Goal: Task Accomplishment & Management: Manage account settings

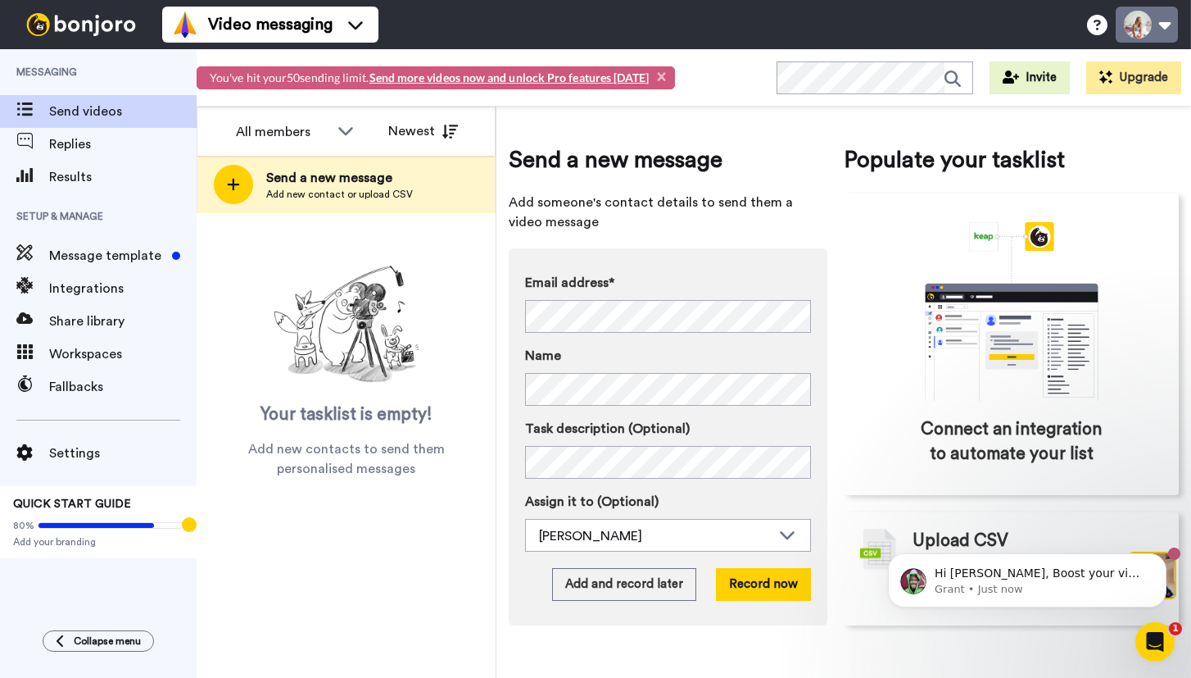
click at [1169, 25] on button at bounding box center [1147, 25] width 62 height 36
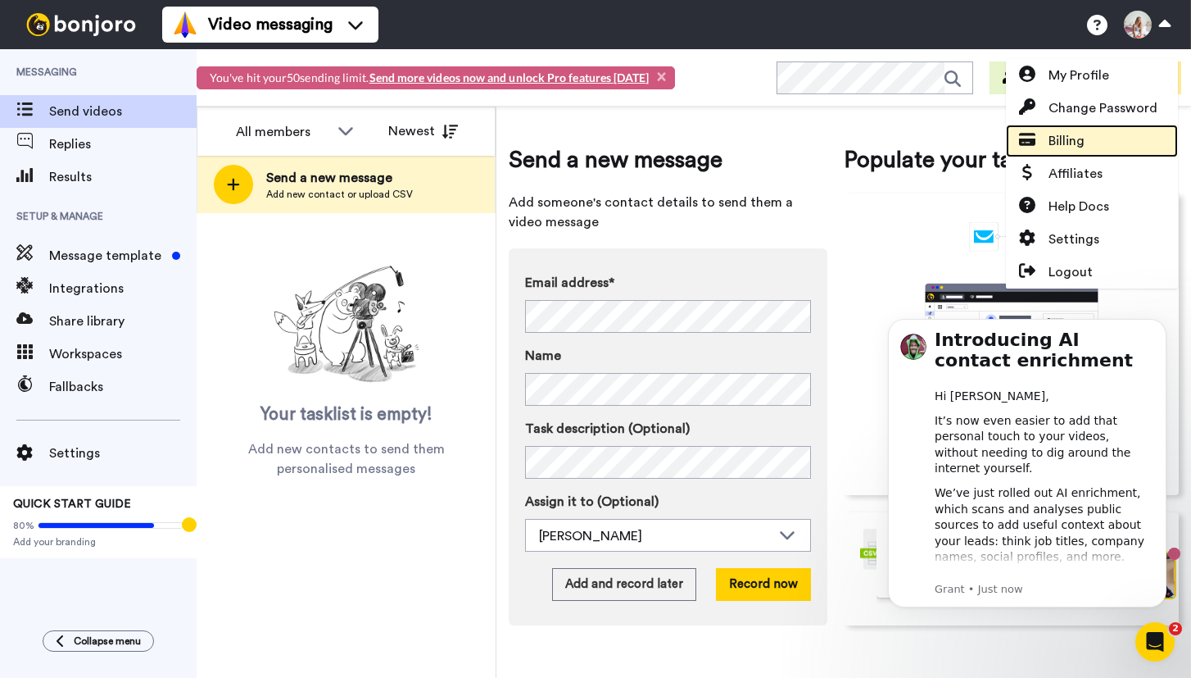
click at [1085, 144] on link "Billing" at bounding box center [1092, 141] width 172 height 33
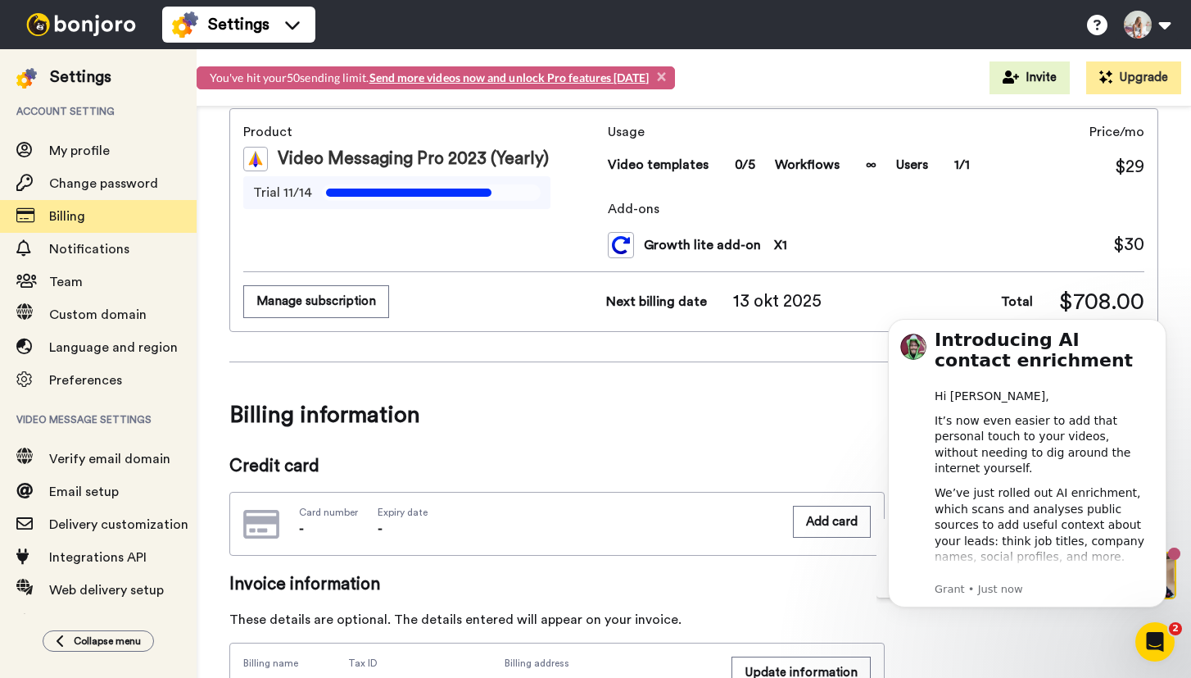
scroll to position [70, 0]
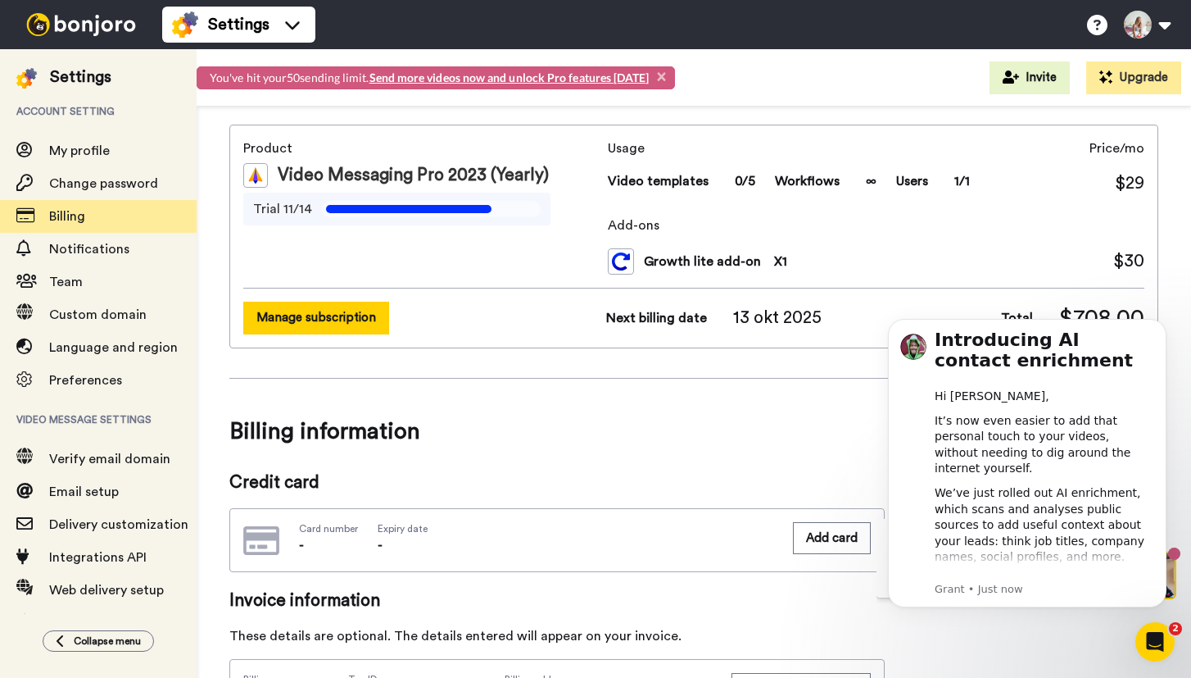
click at [305, 320] on button "Manage subscription" at bounding box center [316, 318] width 146 height 32
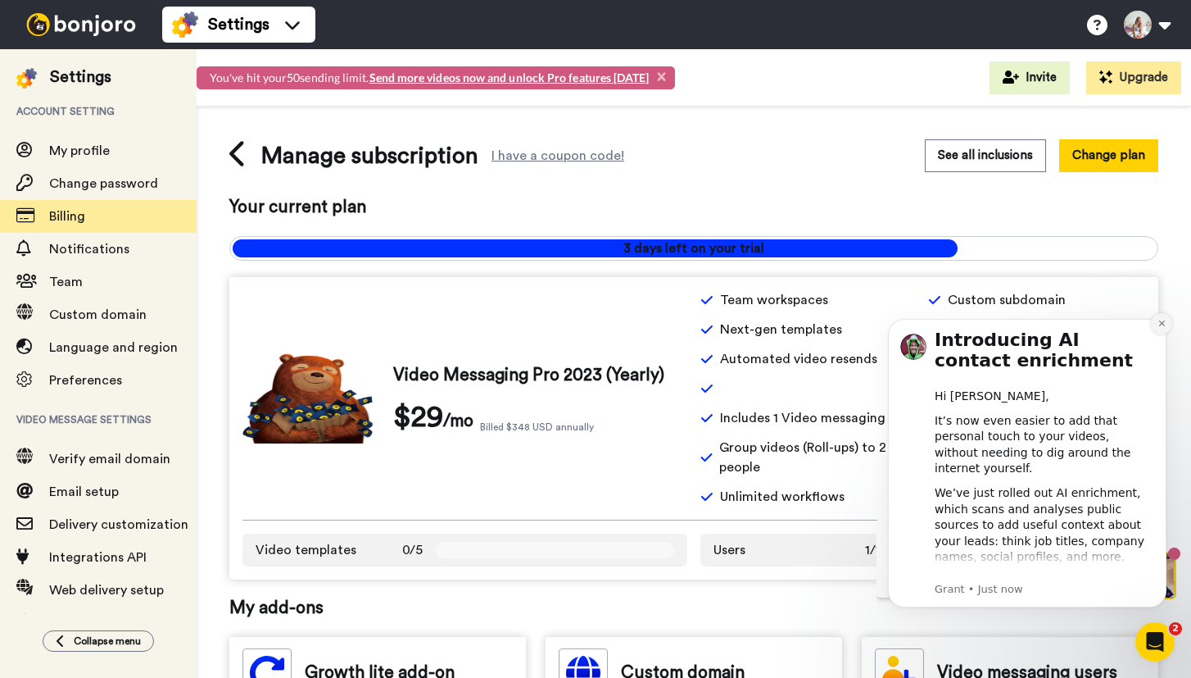
drag, startPoint x: 1159, startPoint y: 325, endPoint x: 2031, endPoint y: 626, distance: 922.6
click at [1159, 325] on icon "Dismiss notification" at bounding box center [1162, 323] width 9 height 9
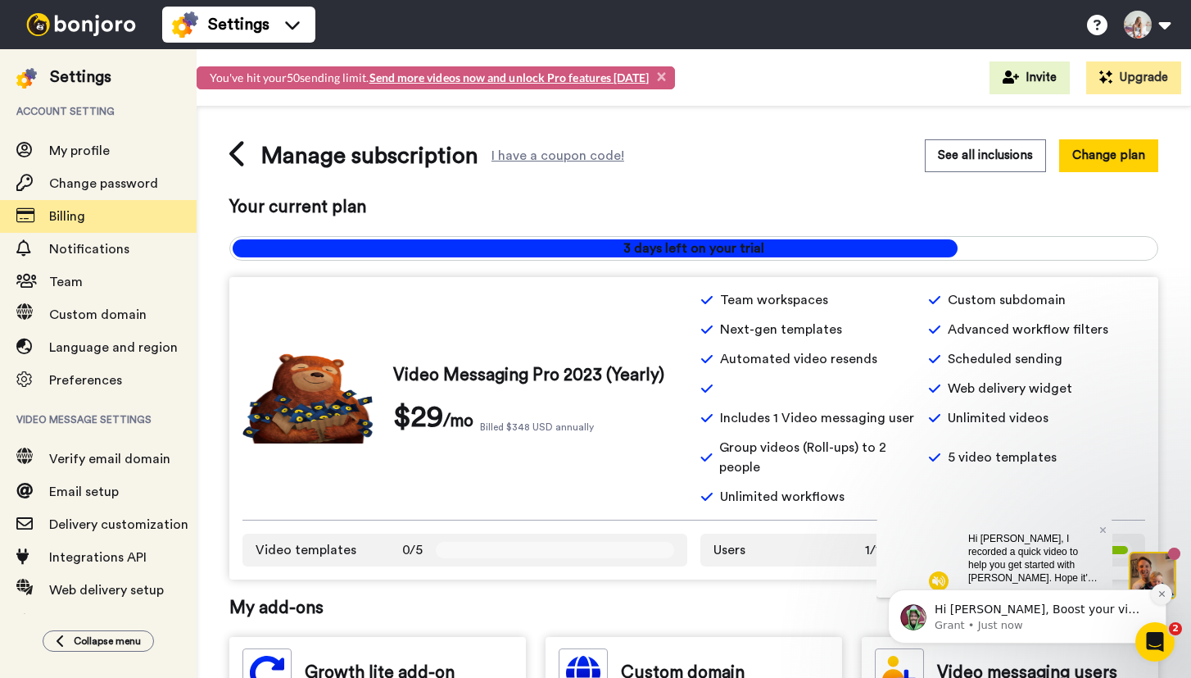
click at [1165, 592] on icon "Dismiss notification" at bounding box center [1162, 593] width 9 height 9
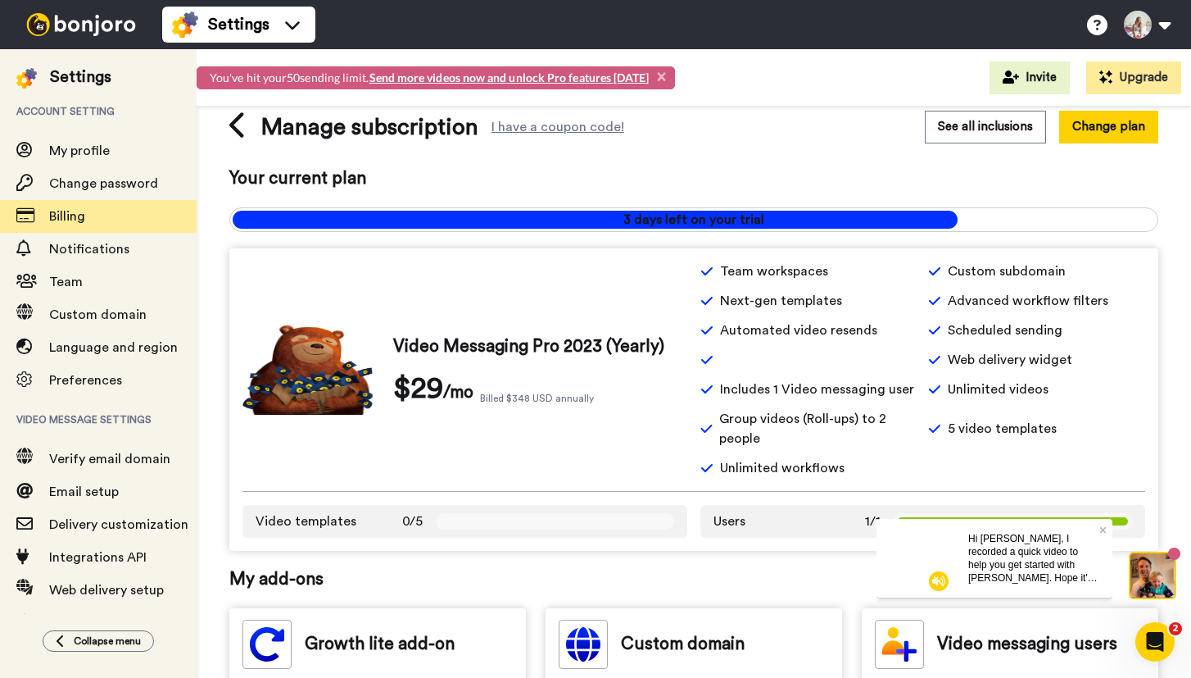
scroll to position [27, 0]
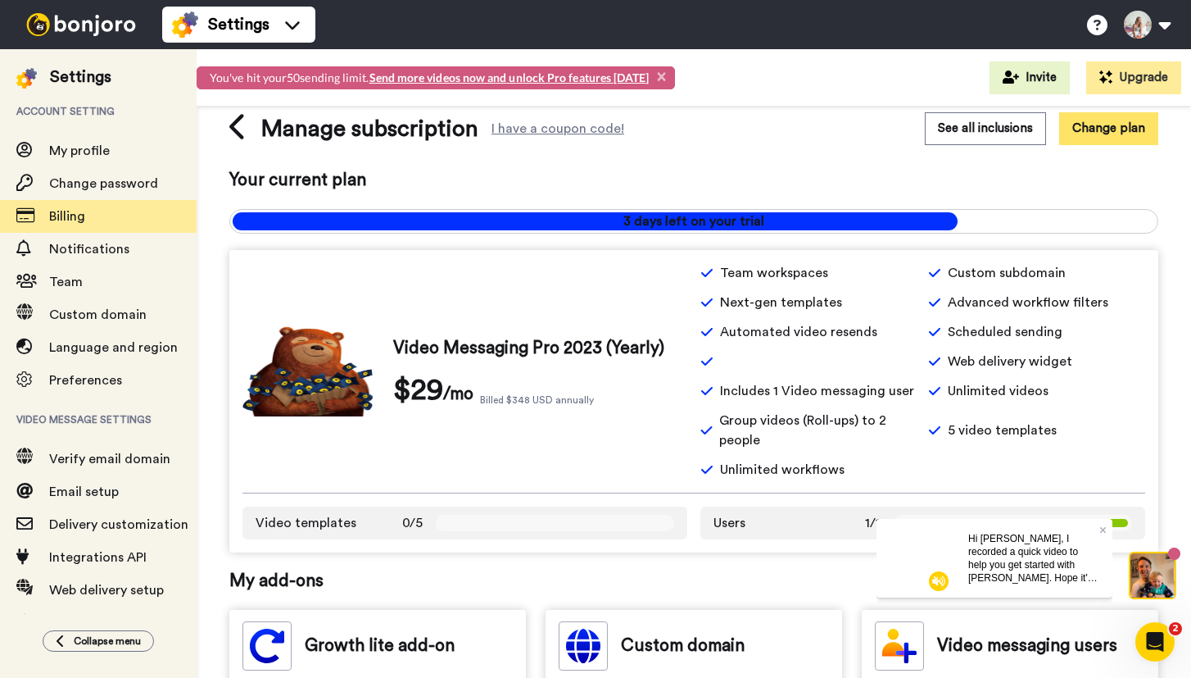
click at [1116, 134] on button "Change plan" at bounding box center [1109, 128] width 99 height 32
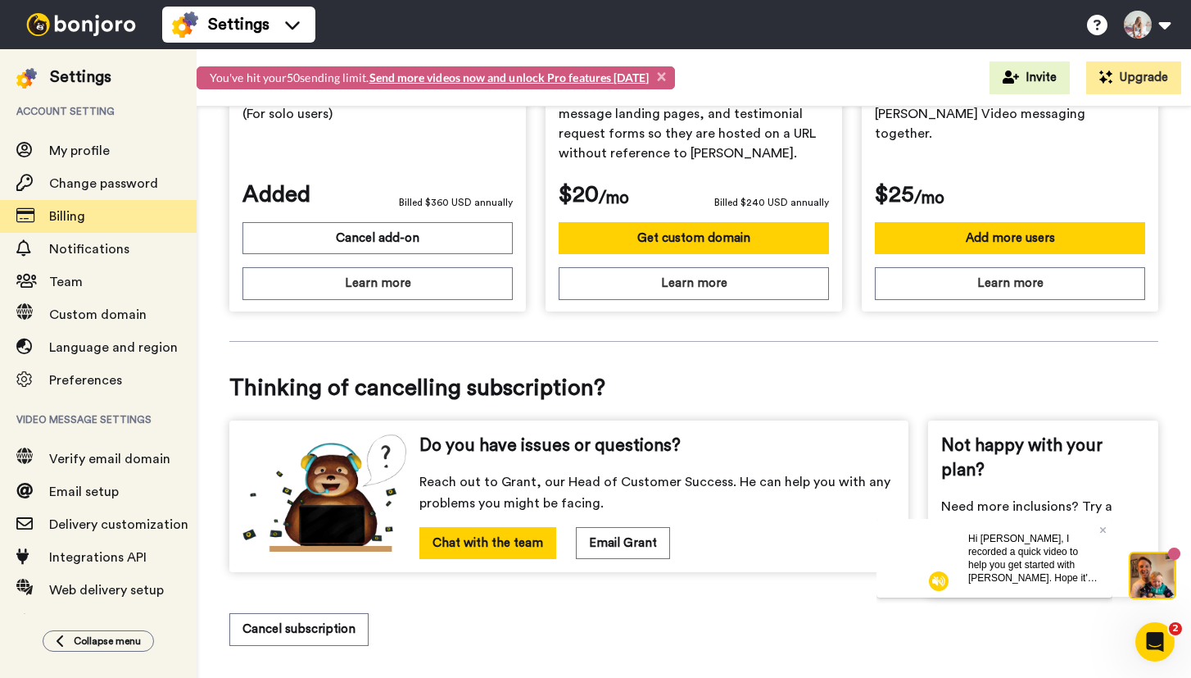
scroll to position [639, 0]
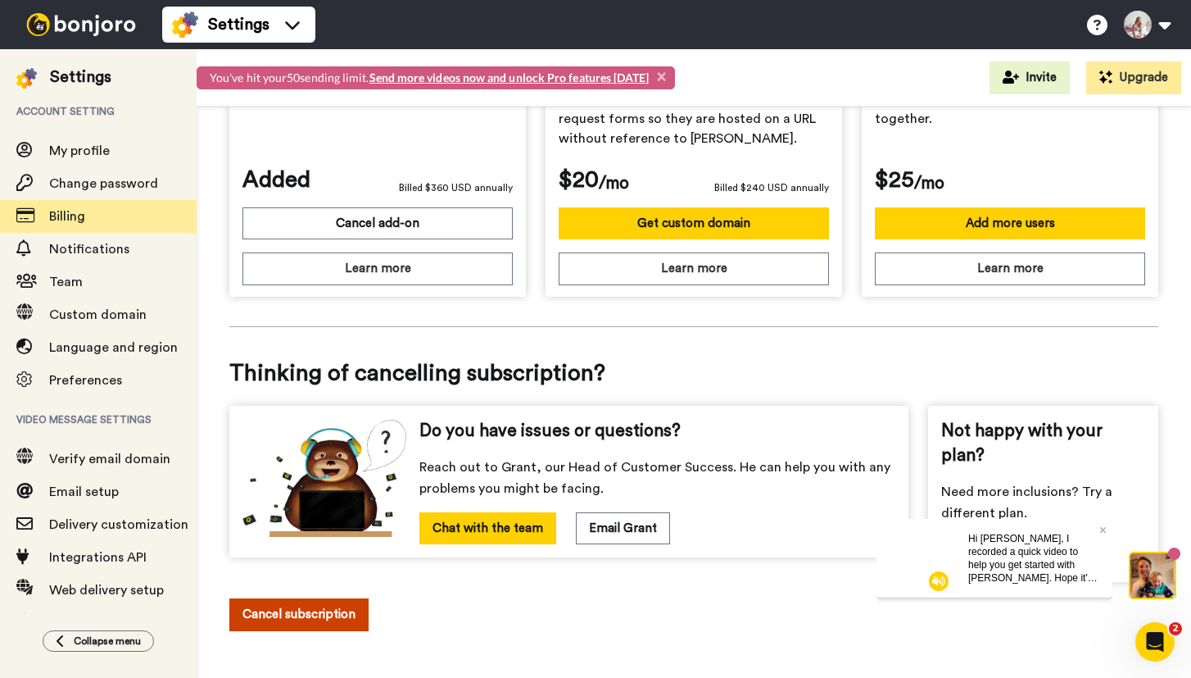
click at [349, 617] on button "Cancel subscription" at bounding box center [298, 614] width 139 height 32
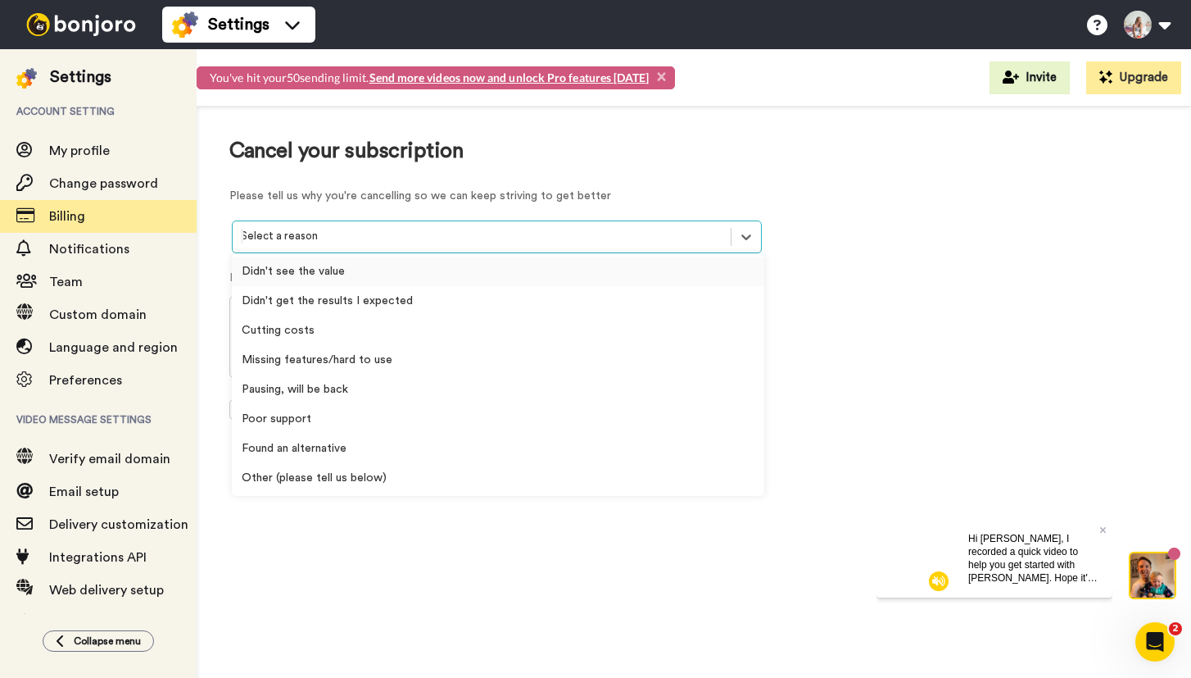
click at [384, 221] on div "Select a reason" at bounding box center [497, 236] width 530 height 33
click at [365, 275] on div "Didn't see the value" at bounding box center [498, 271] width 533 height 30
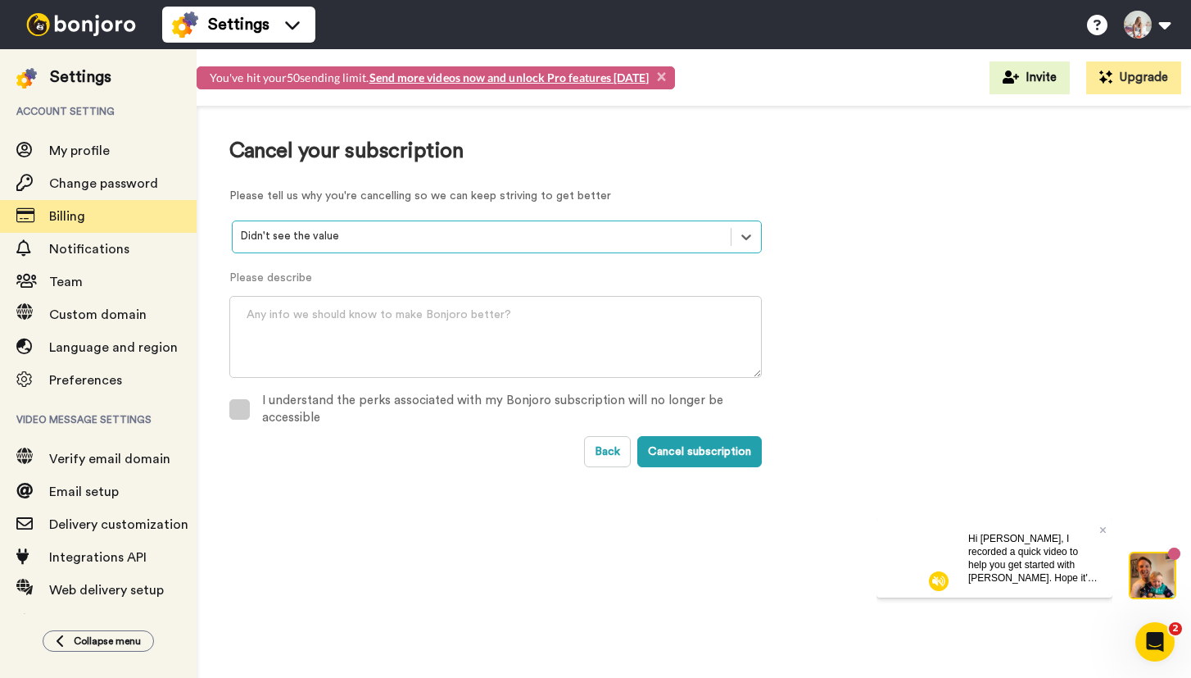
click at [251, 402] on label "I understand the perks associated with my Bonjoro subscription will no longer b…" at bounding box center [495, 409] width 533 height 20
click at [691, 443] on button "Cancel subscription" at bounding box center [700, 451] width 125 height 31
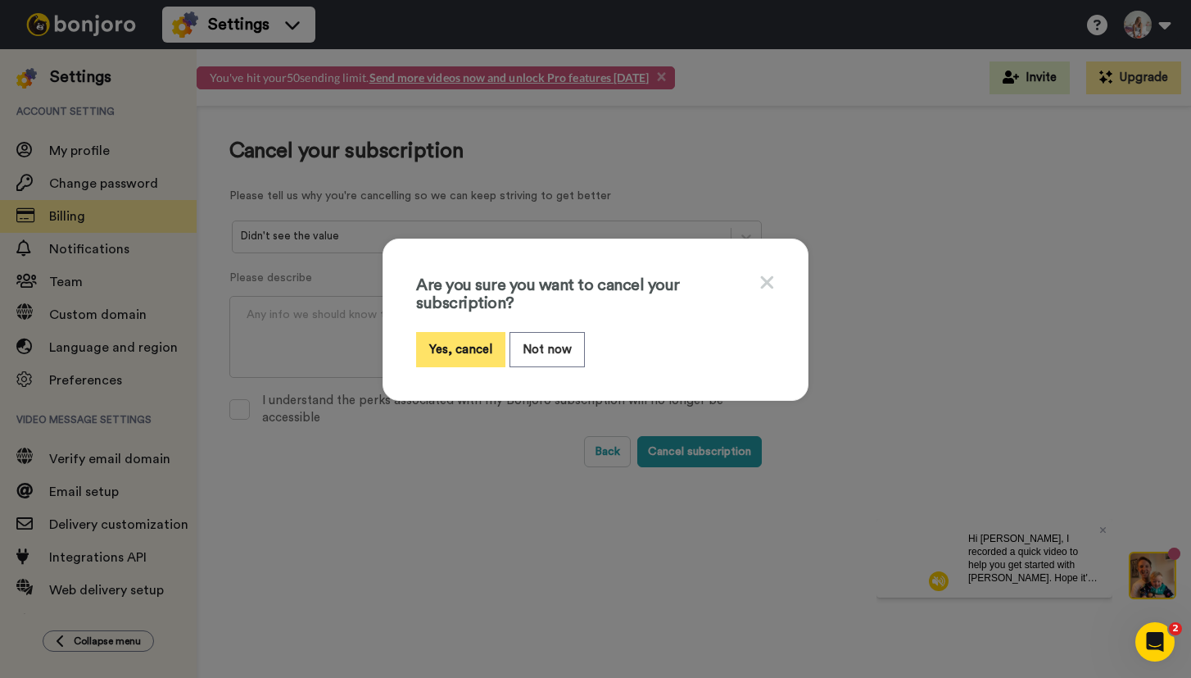
click at [469, 353] on button "Yes, cancel" at bounding box center [460, 349] width 89 height 35
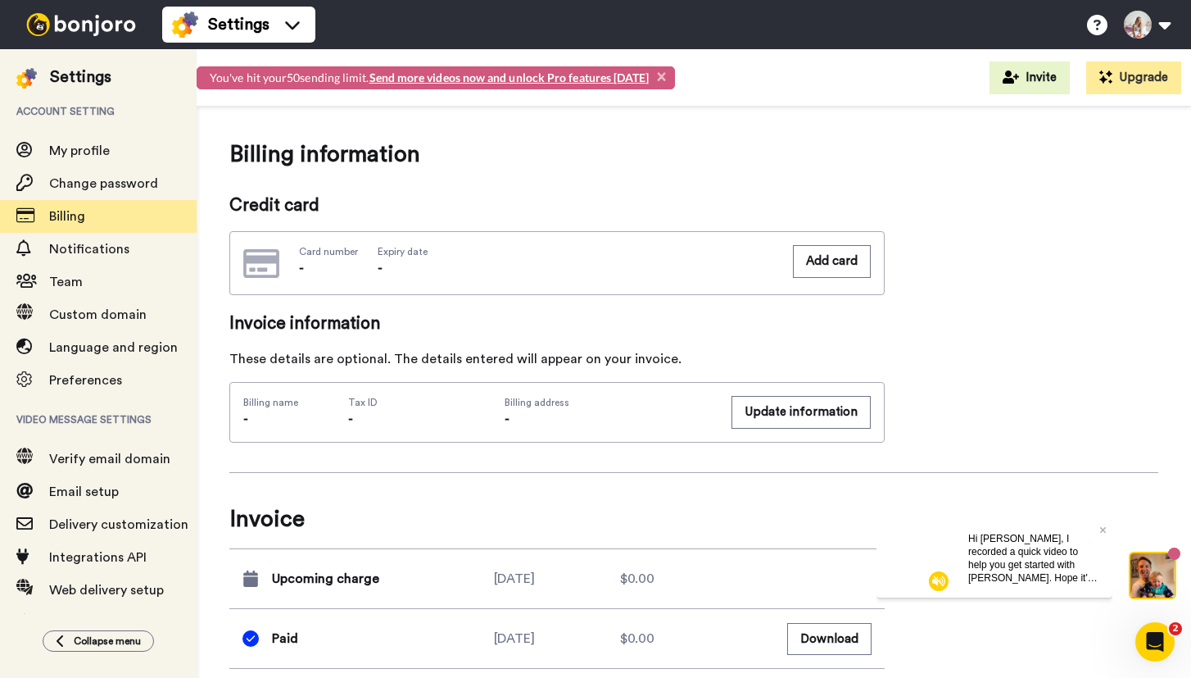
scroll to position [356, 0]
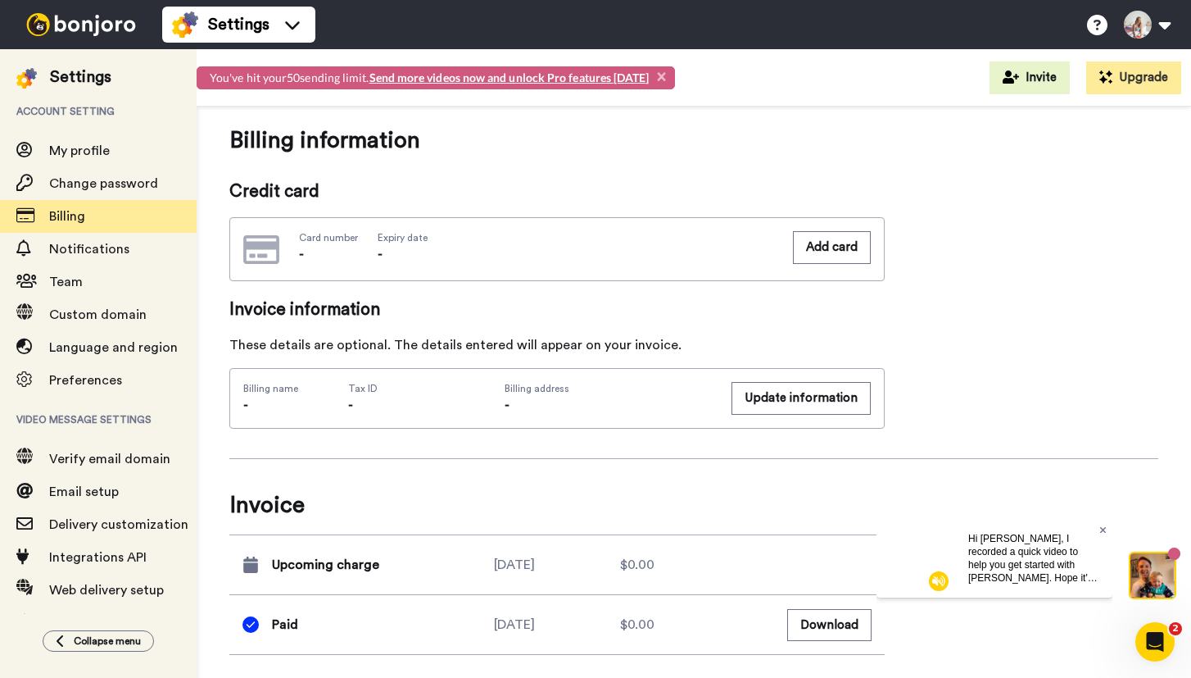
click at [1101, 529] on icon at bounding box center [1103, 529] width 7 height 7
click at [569, 621] on div "[DATE]" at bounding box center [557, 625] width 126 height 20
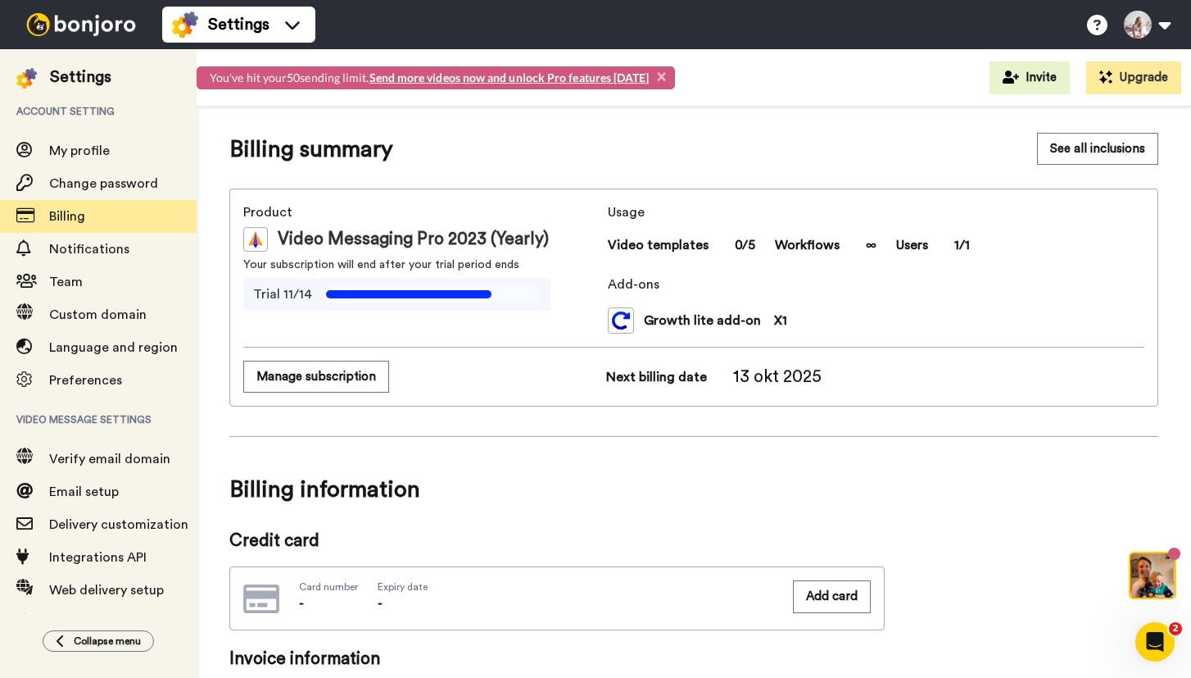
scroll to position [0, 0]
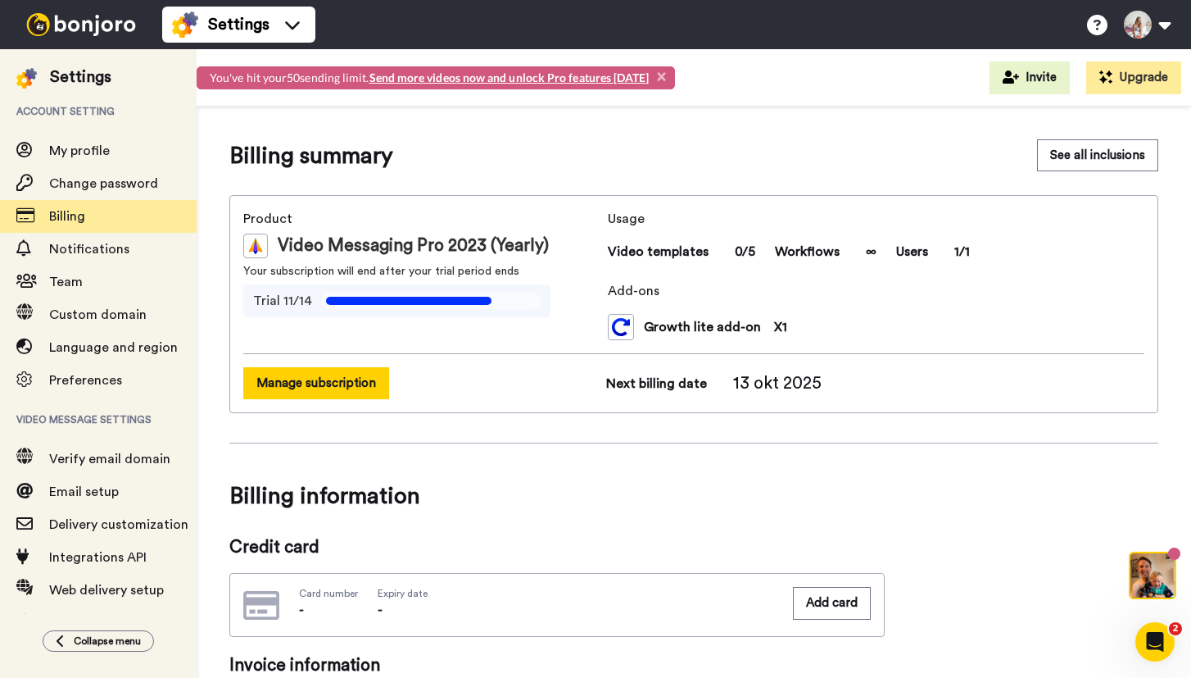
click at [347, 381] on button "Manage subscription" at bounding box center [316, 383] width 146 height 32
